Goal: Information Seeking & Learning: Learn about a topic

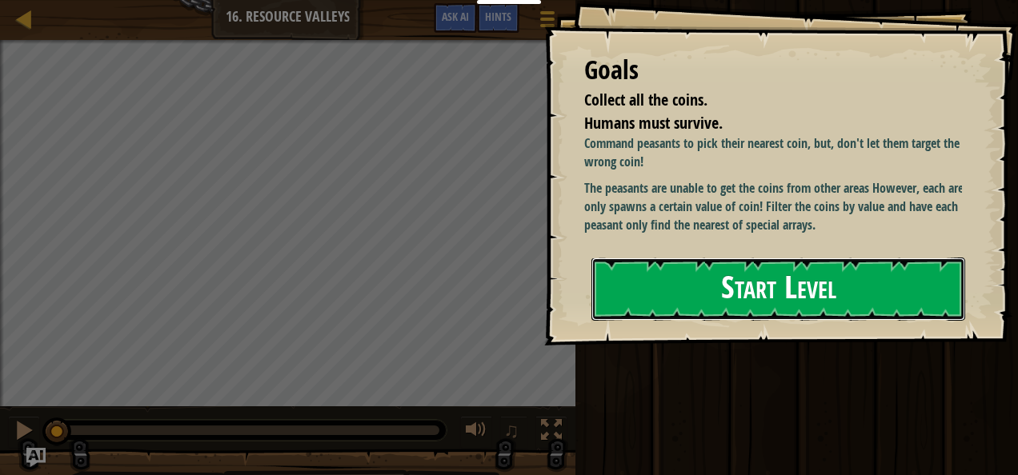
click at [834, 275] on button "Start Level" at bounding box center [778, 289] width 374 height 63
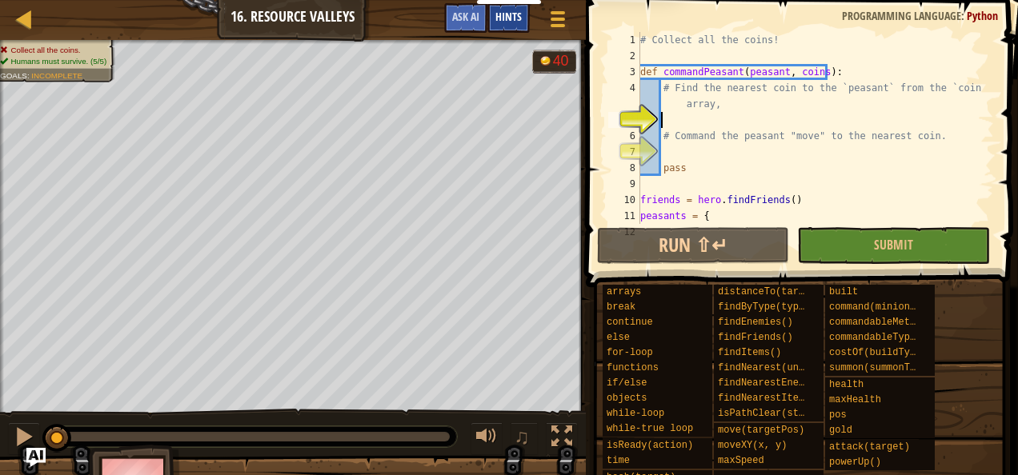
click at [511, 22] on span "Hints" at bounding box center [508, 16] width 26 height 15
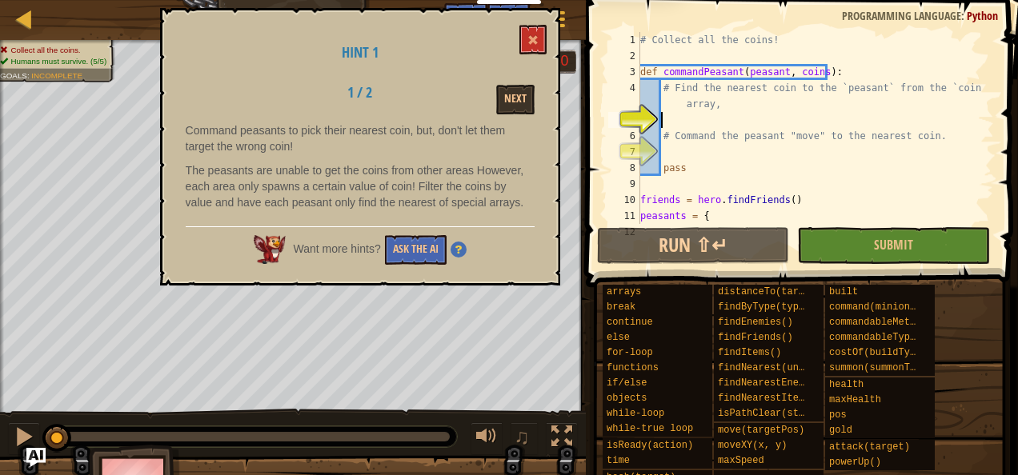
click at [466, 253] on img at bounding box center [459, 250] width 16 height 16
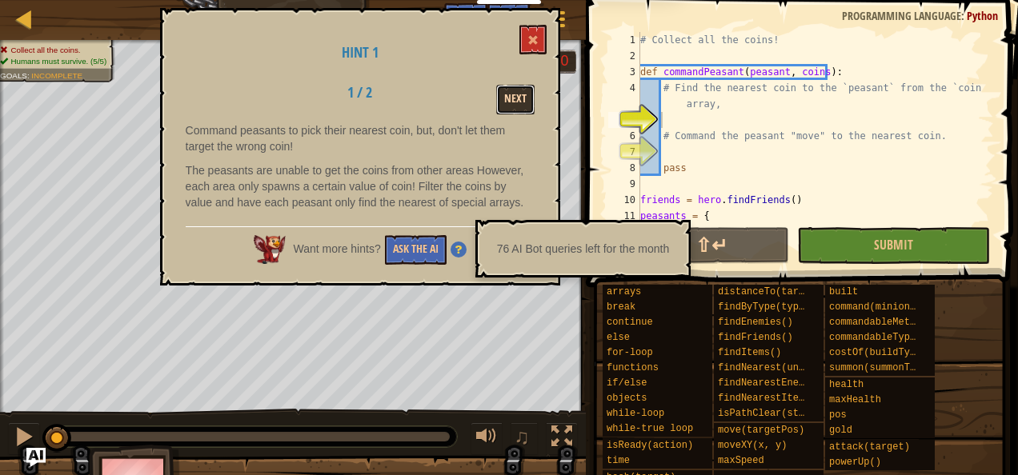
click at [505, 98] on button "Next" at bounding box center [515, 100] width 38 height 30
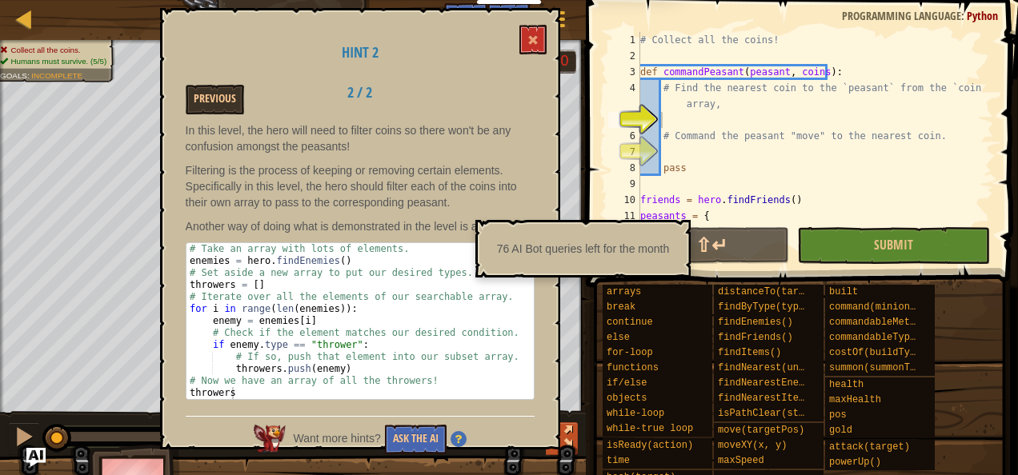
click at [568, 429] on div at bounding box center [561, 437] width 21 height 21
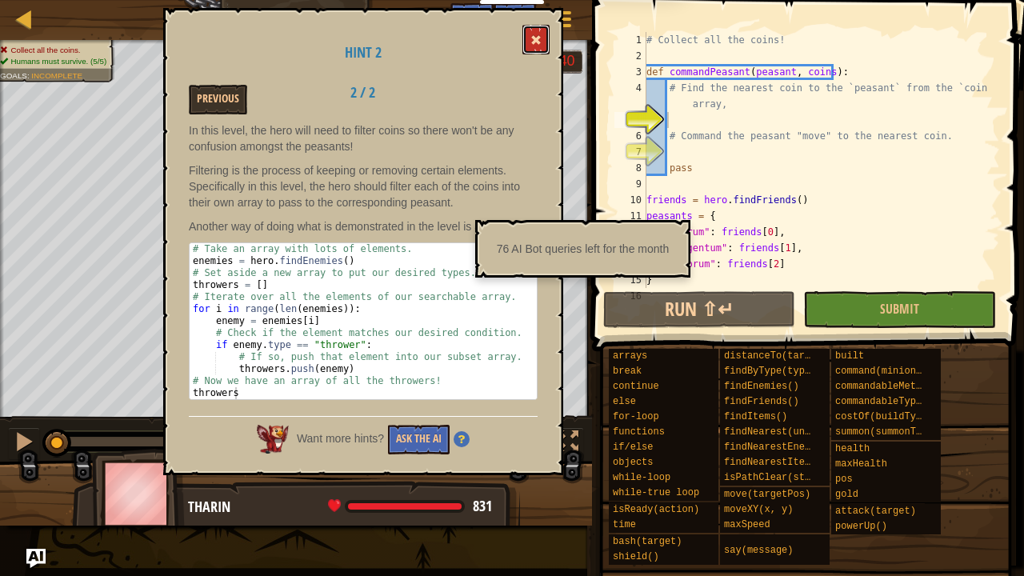
click at [535, 41] on span at bounding box center [536, 39] width 11 height 11
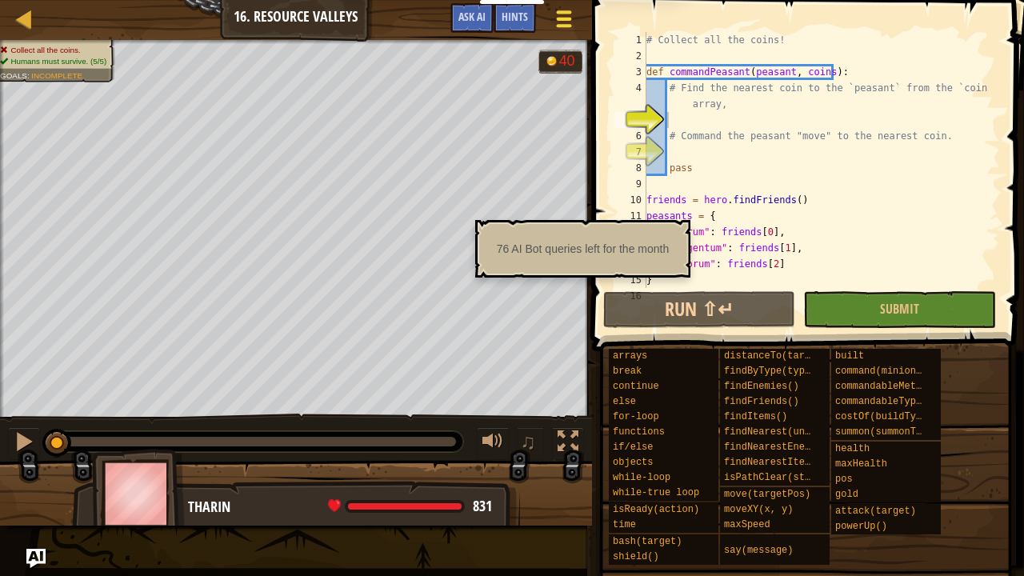
click at [561, 13] on span at bounding box center [563, 11] width 15 height 3
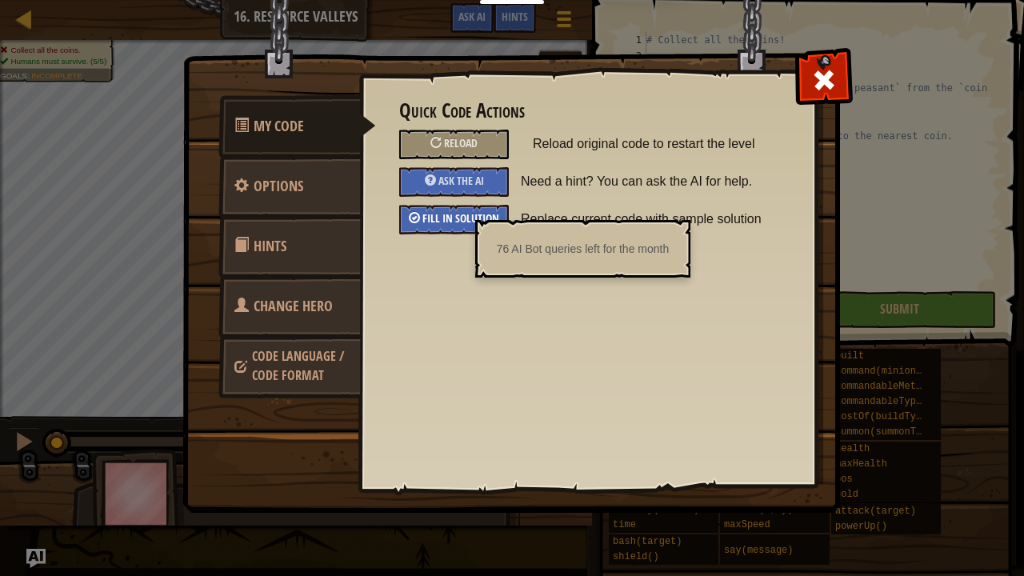
click at [443, 213] on span "Fill in solution" at bounding box center [461, 217] width 77 height 15
click at [833, 76] on span at bounding box center [824, 80] width 26 height 26
type textarea "commandPeasant(peasants.Cuprum, bronzeCoins)"
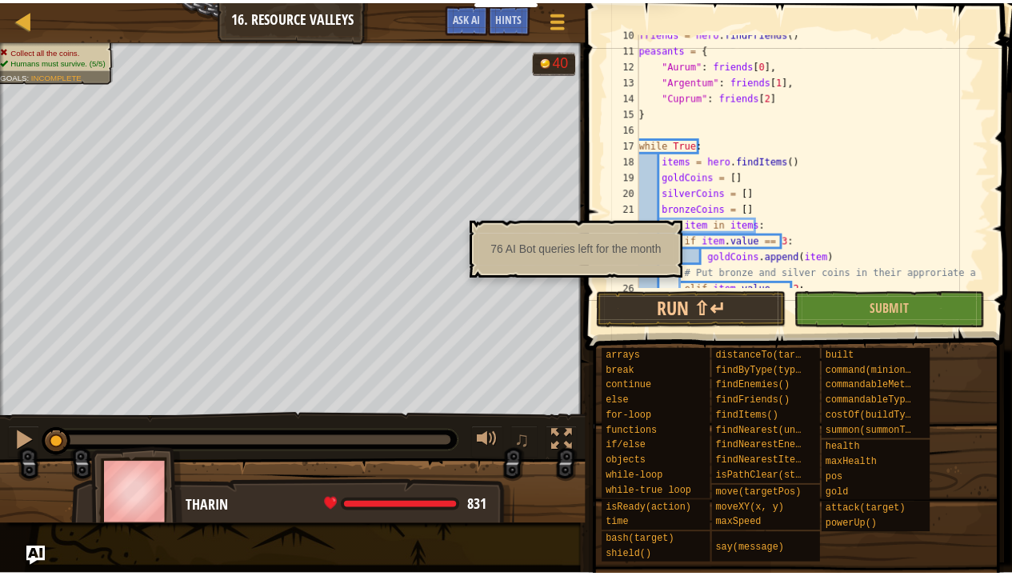
scroll to position [168, 0]
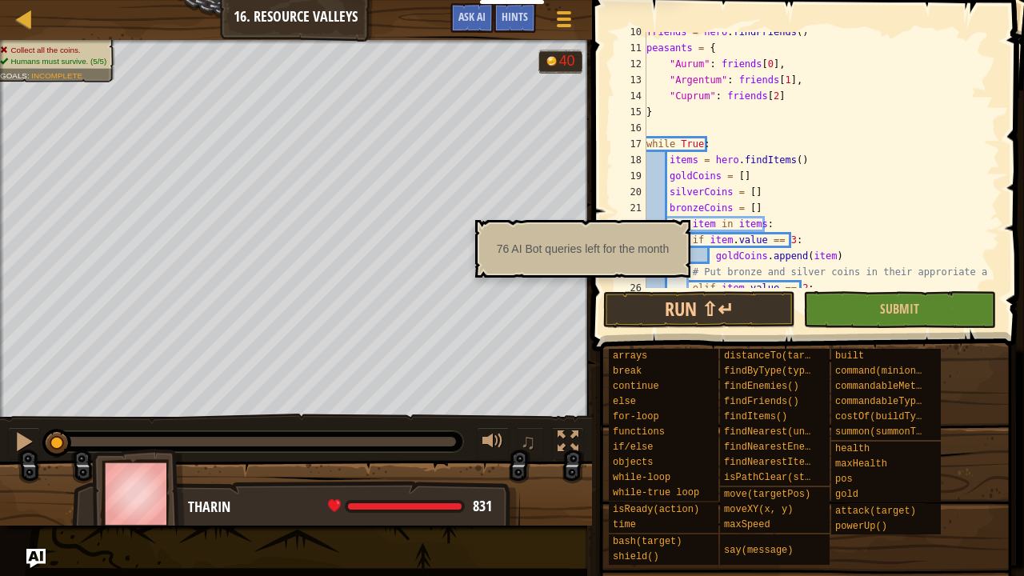
click at [670, 238] on div "76 AI Bot queries left for the month" at bounding box center [583, 249] width 195 height 30
click at [635, 257] on div "76 AI Bot queries left for the month" at bounding box center [583, 249] width 195 height 30
click at [544, 246] on div "76 AI Bot queries left for the month" at bounding box center [583, 249] width 195 height 30
click at [525, 19] on span "Hints" at bounding box center [515, 16] width 26 height 15
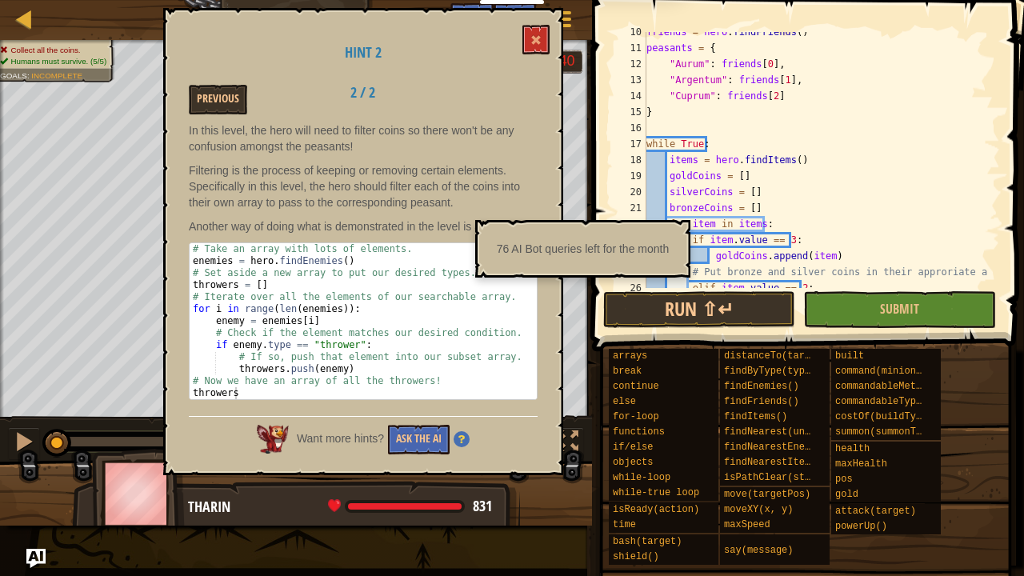
click at [466, 443] on img at bounding box center [462, 439] width 16 height 16
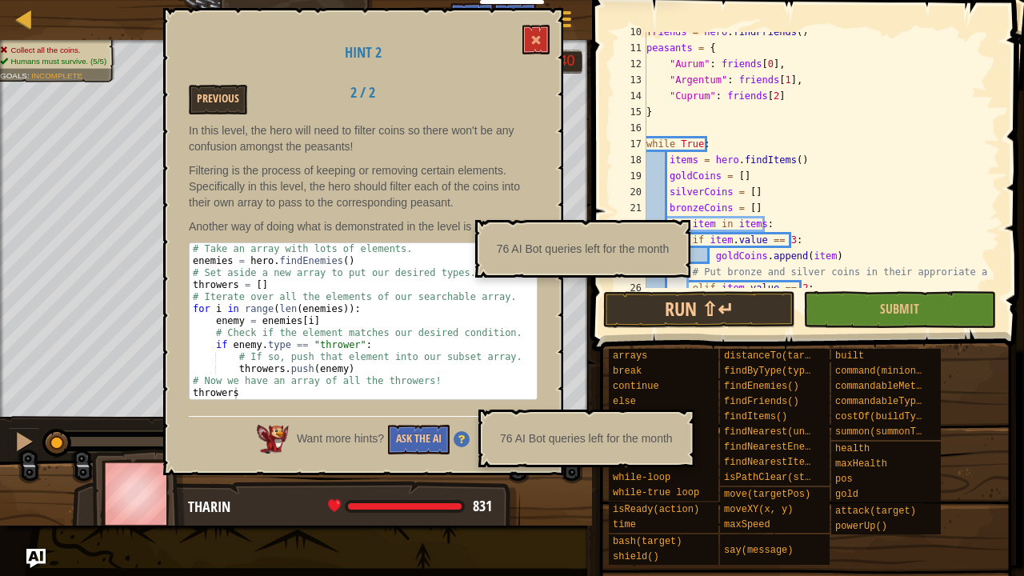
click at [468, 438] on img at bounding box center [462, 439] width 16 height 16
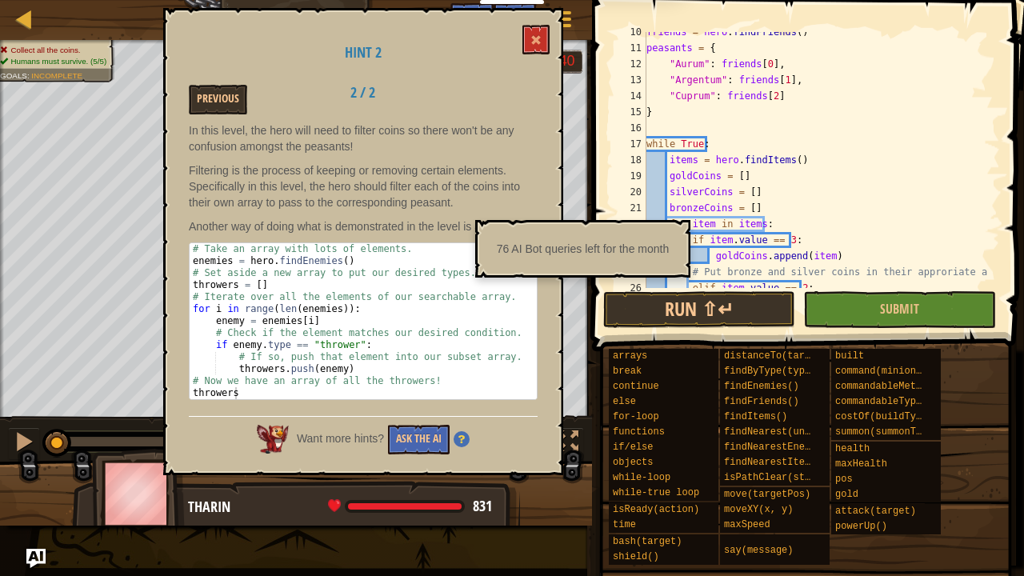
click at [483, 451] on div "Want more hints? Ask the AI" at bounding box center [363, 435] width 349 height 38
click at [466, 443] on img at bounding box center [462, 439] width 16 height 16
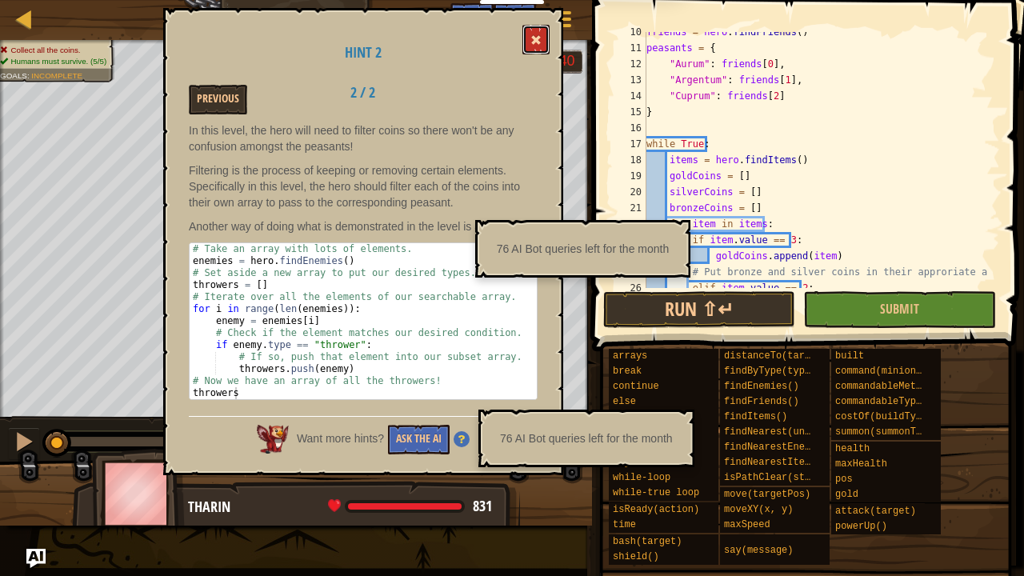
click at [537, 40] on span at bounding box center [536, 39] width 11 height 11
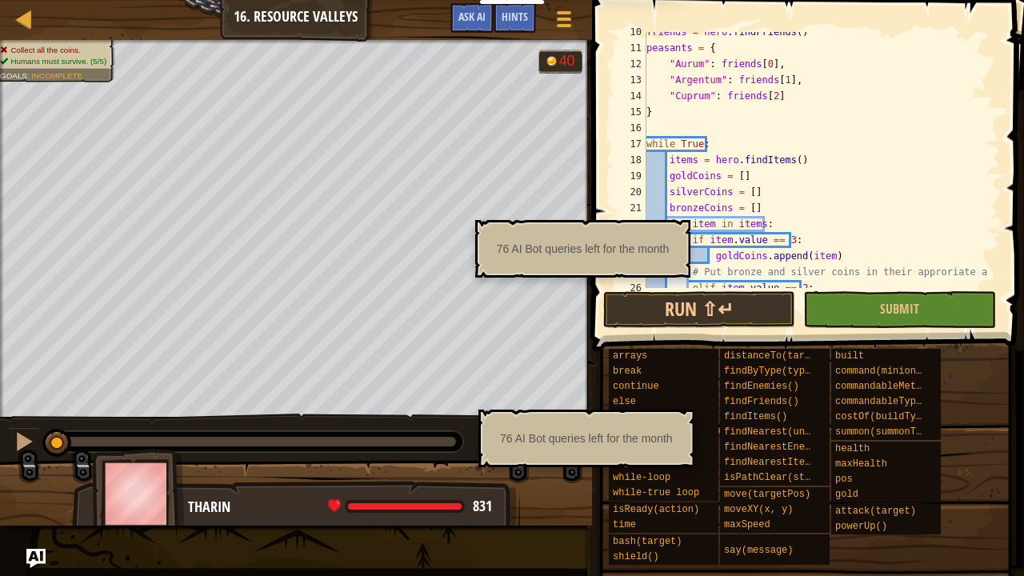
click at [632, 267] on div "76 AI Bot queries left for the month" at bounding box center [583, 249] width 216 height 58
click at [35, 22] on link "Courses" at bounding box center [36, 20] width 8 height 22
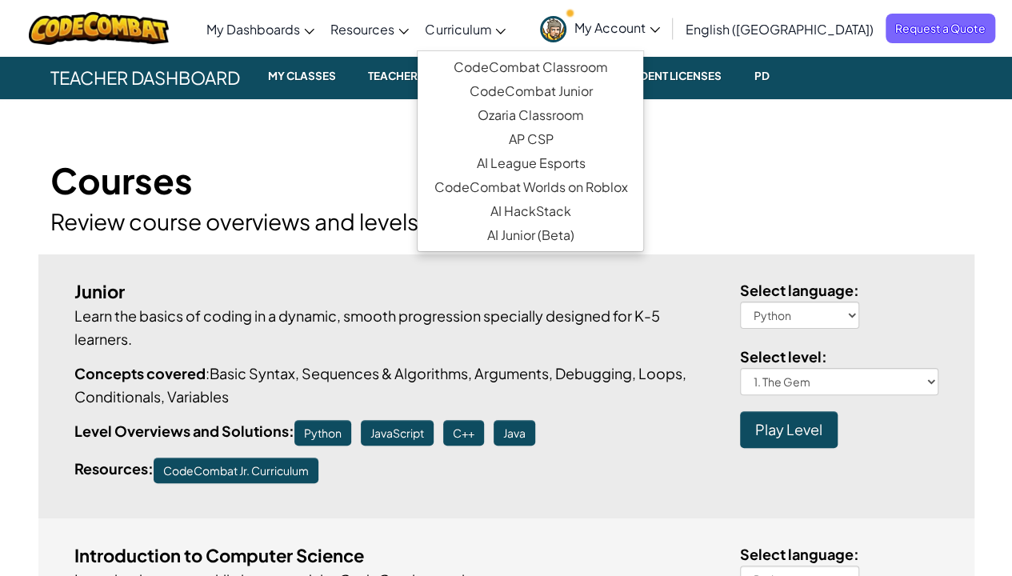
click at [506, 31] on icon at bounding box center [500, 32] width 10 height 6
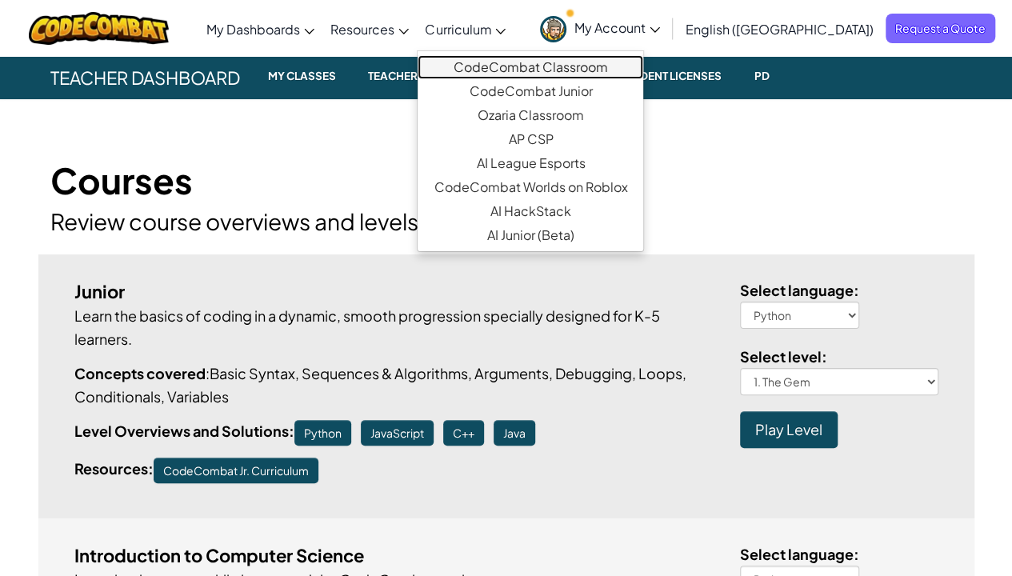
click at [643, 68] on link "CodeCombat Classroom" at bounding box center [531, 67] width 226 height 24
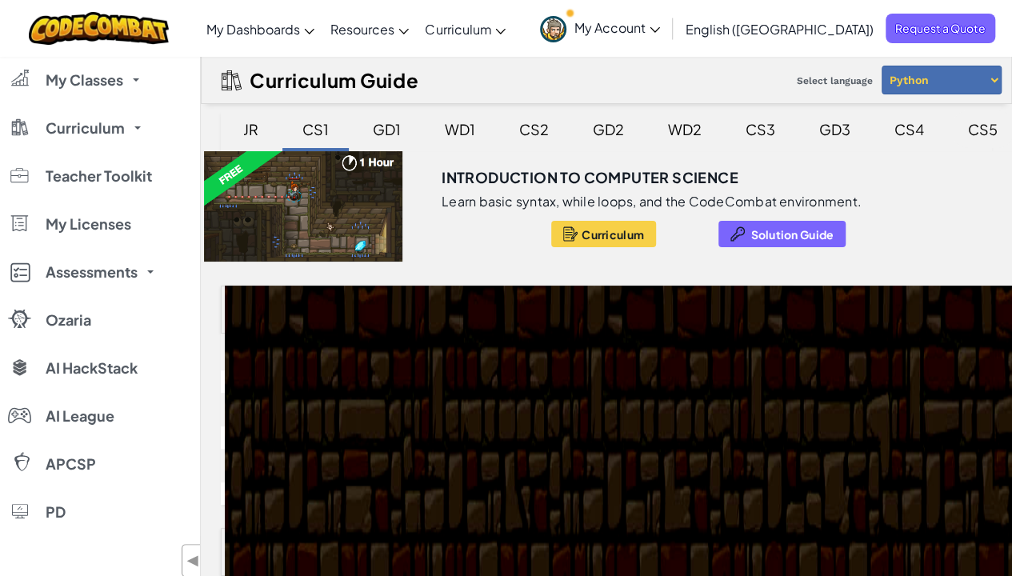
click at [981, 129] on div "CS5" at bounding box center [983, 129] width 62 height 38
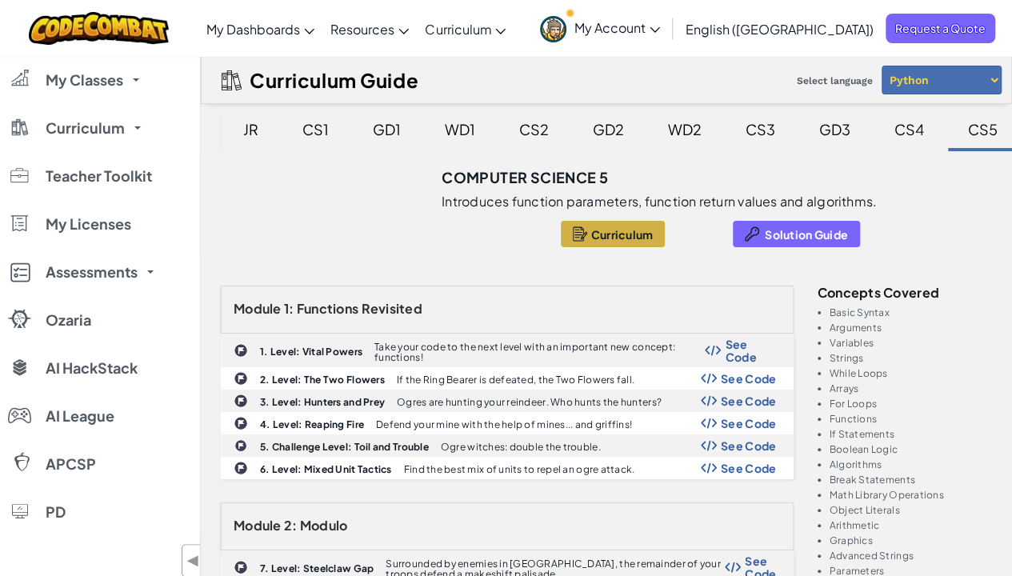
click at [981, 129] on div "CS5" at bounding box center [983, 129] width 62 height 38
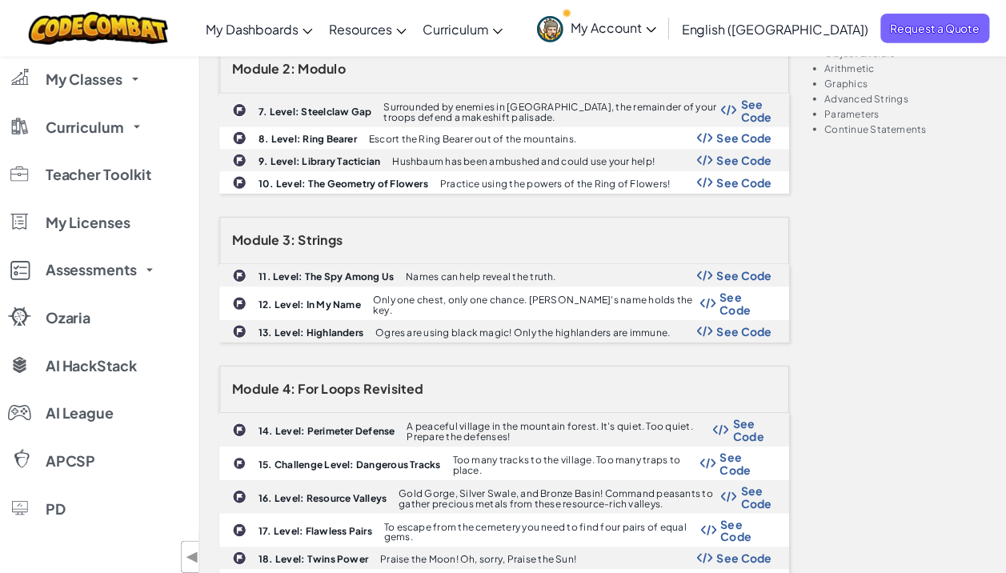
scroll to position [457, 0]
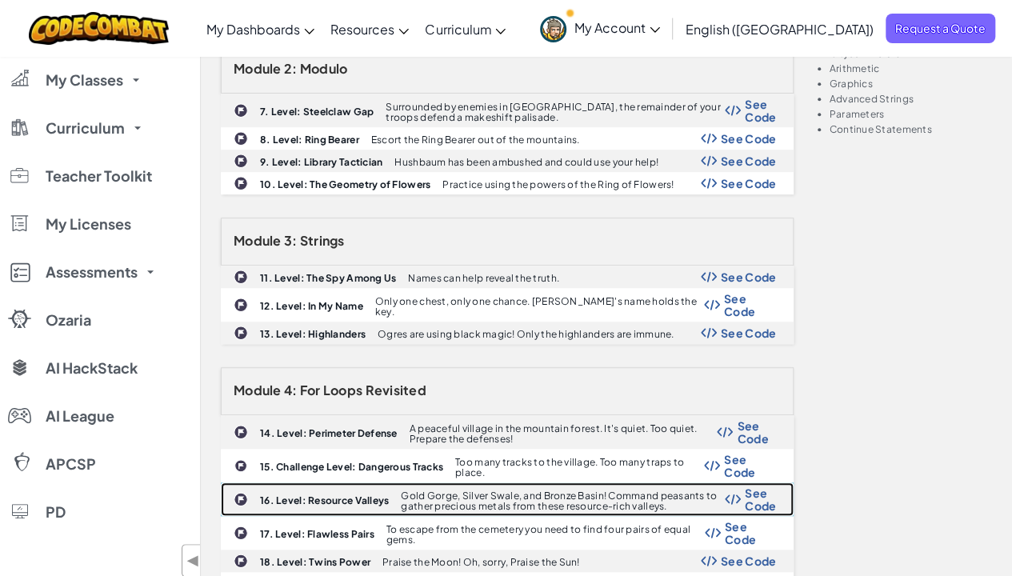
click at [373, 475] on b "16. Level: Resource Valleys" at bounding box center [324, 501] width 129 height 12
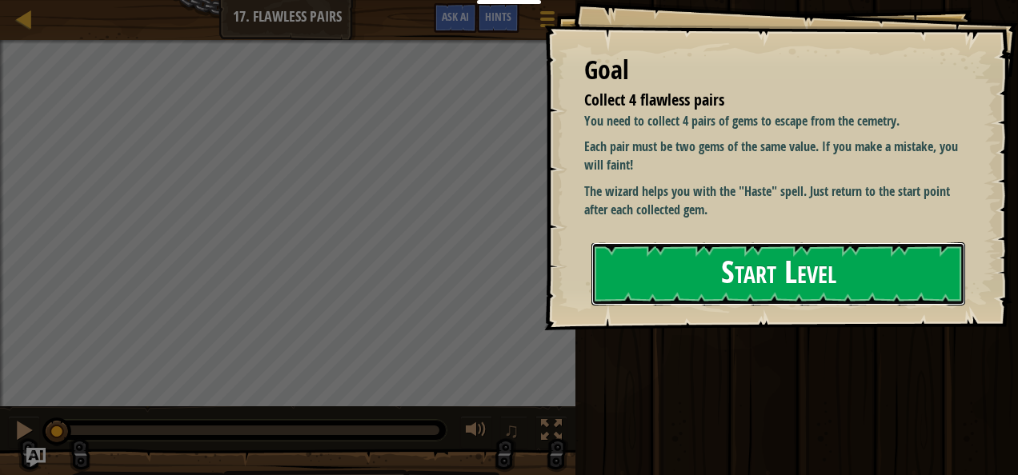
click at [648, 270] on button "Start Level" at bounding box center [778, 273] width 374 height 63
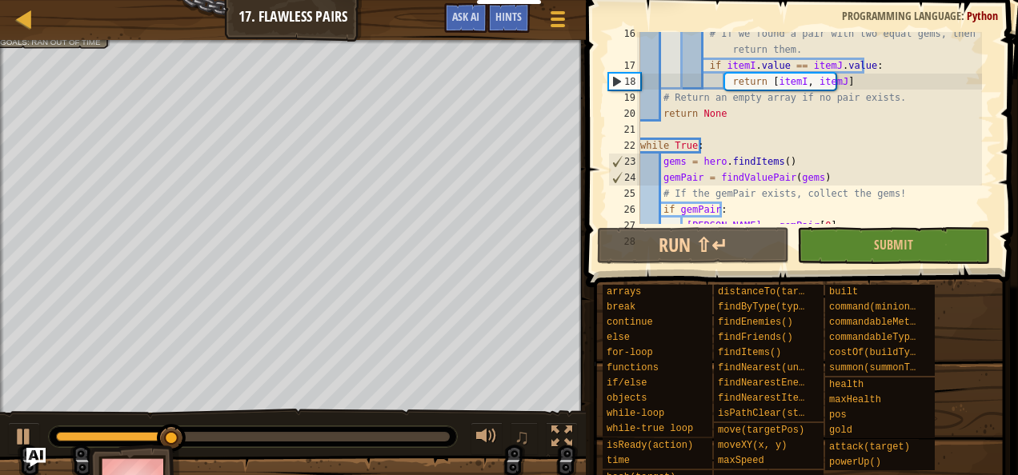
scroll to position [254, 0]
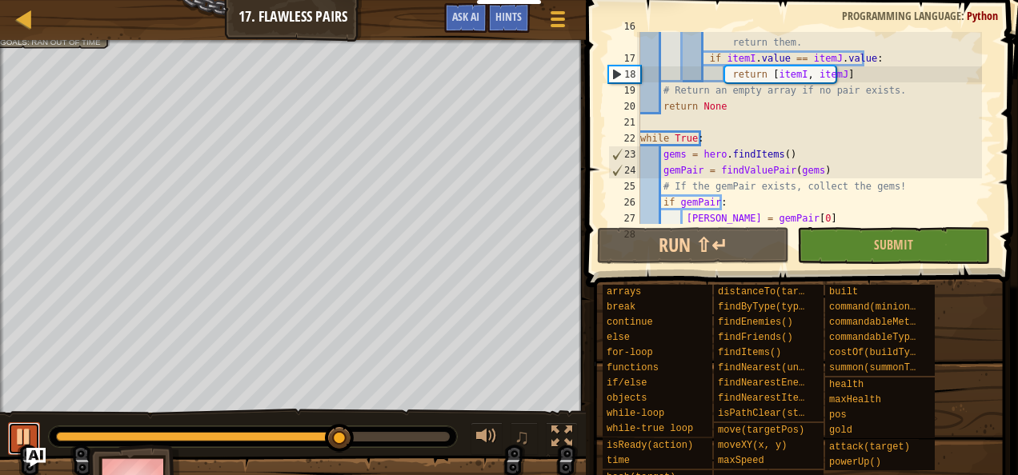
click at [17, 435] on div at bounding box center [24, 437] width 21 height 21
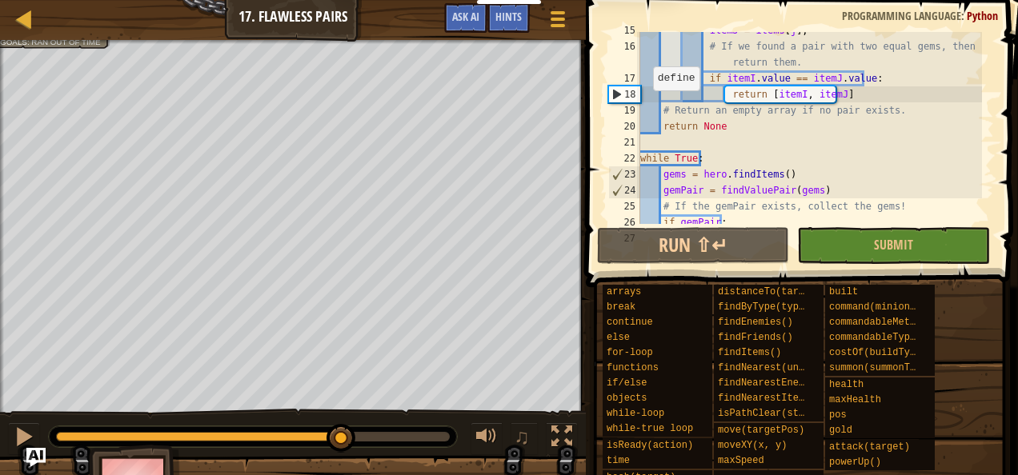
scroll to position [234, 0]
click at [550, 22] on div at bounding box center [558, 18] width 22 height 23
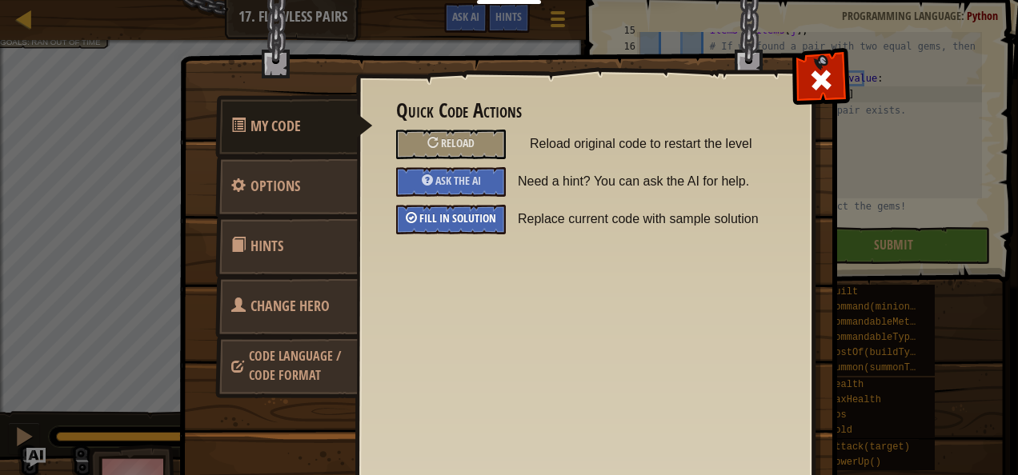
click at [431, 218] on span "Fill in solution" at bounding box center [457, 217] width 77 height 15
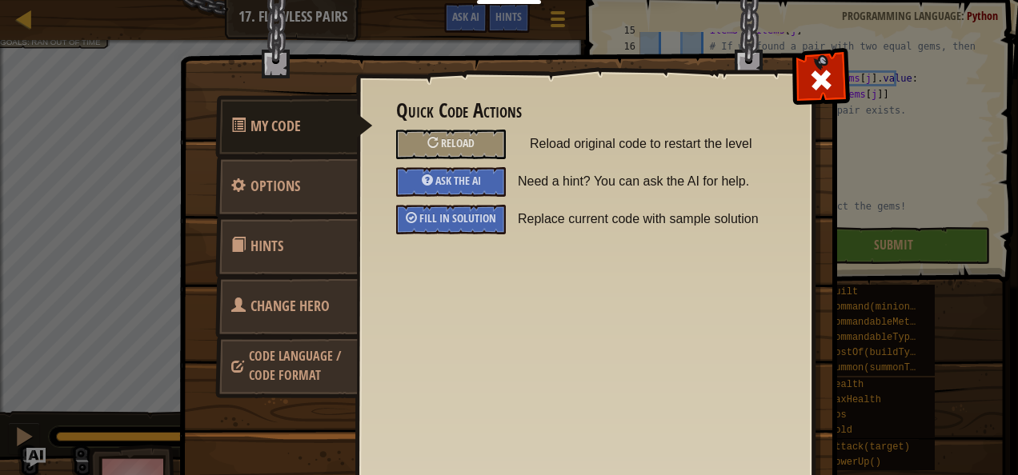
click at [872, 192] on div "My Code Options Hints Change Hero Code Language / Code Format Quick Code Action…" at bounding box center [509, 237] width 1018 height 475
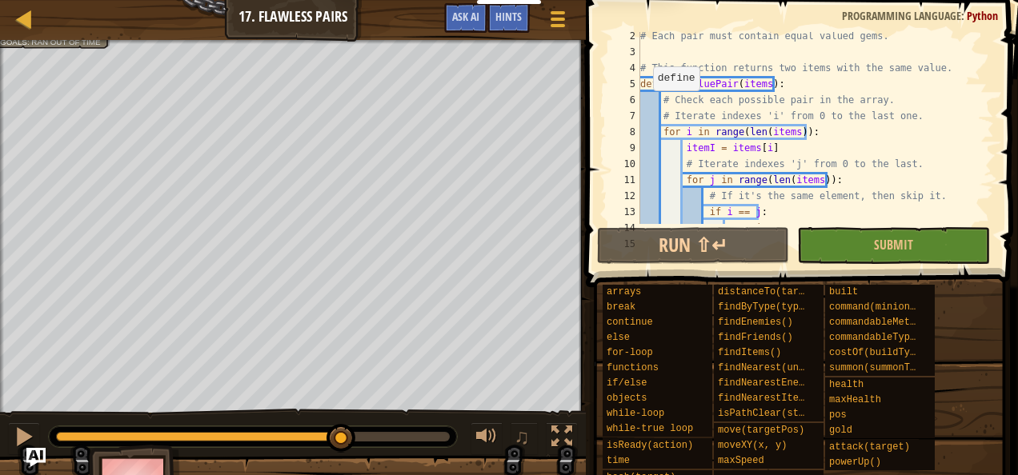
scroll to position [0, 0]
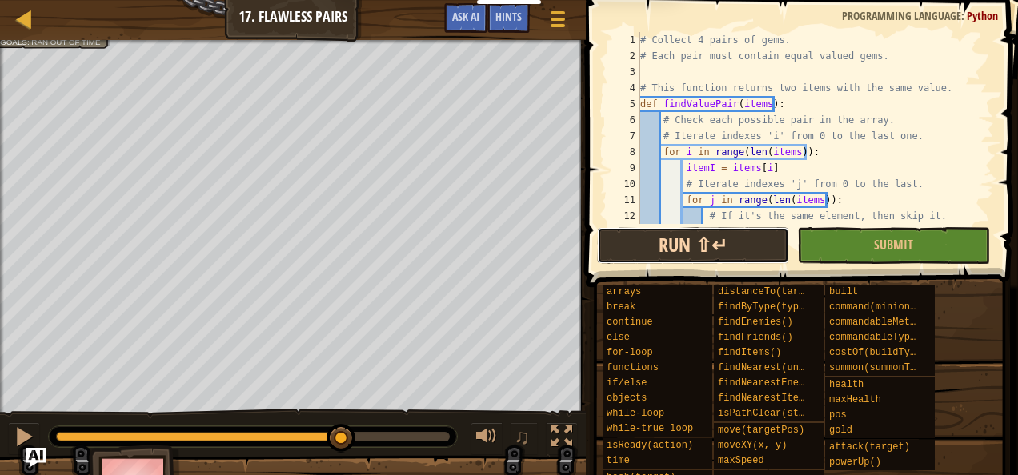
click at [739, 246] on button "Run ⇧↵" at bounding box center [693, 245] width 192 height 37
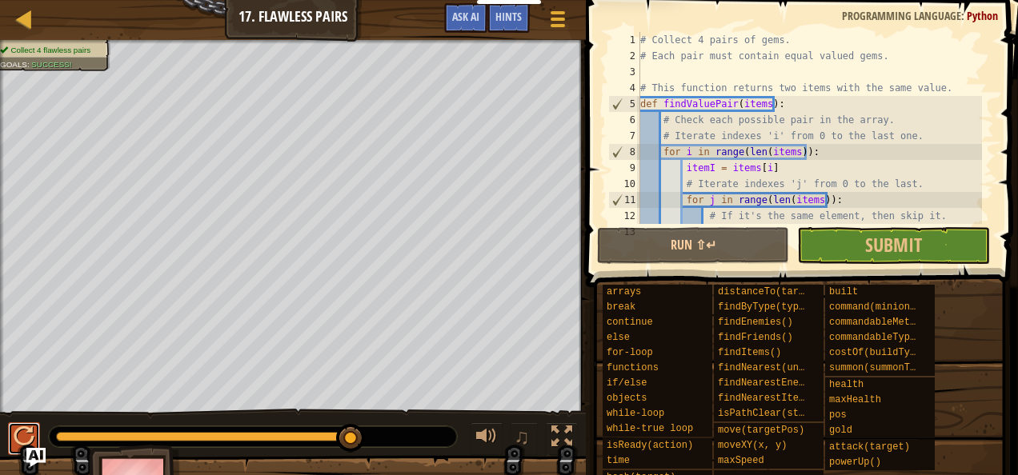
click at [16, 432] on div at bounding box center [24, 437] width 21 height 21
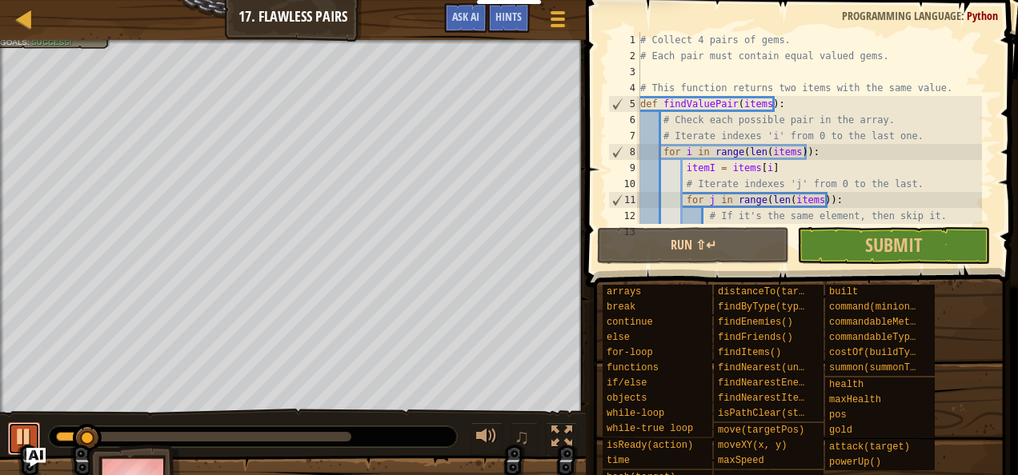
click at [26, 434] on div at bounding box center [24, 437] width 21 height 21
drag, startPoint x: 96, startPoint y: 434, endPoint x: 0, endPoint y: 429, distance: 96.2
click at [0, 0] on html "My Dashboards CodeCombat Teacher Dashboard Ozaria Teacher Dashboard Resources T…" at bounding box center [509, 0] width 1018 height 0
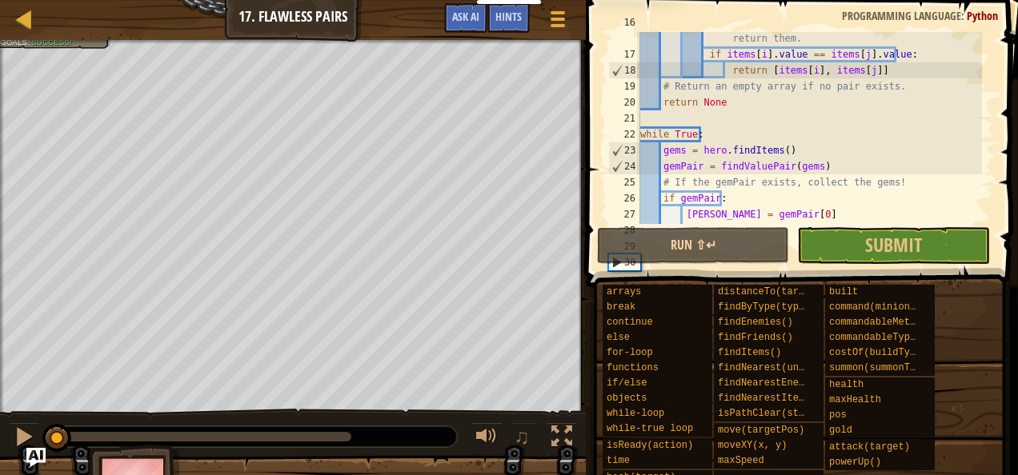
scroll to position [256, 0]
